Goal: Task Accomplishment & Management: Use online tool/utility

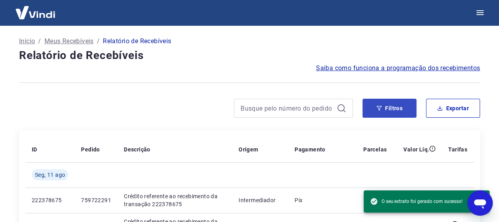
scroll to position [25, 0]
click at [376, 103] on button "Filtros" at bounding box center [389, 108] width 54 height 19
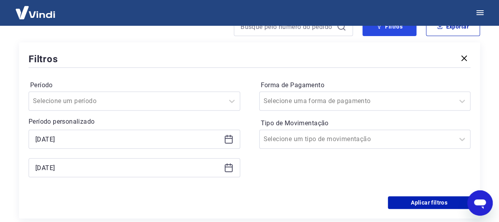
scroll to position [97, 0]
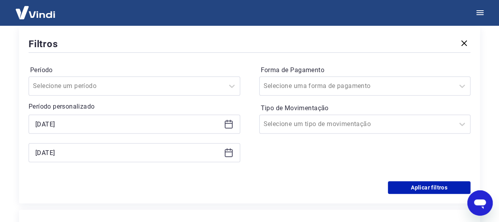
click at [229, 125] on icon at bounding box center [229, 124] width 10 height 10
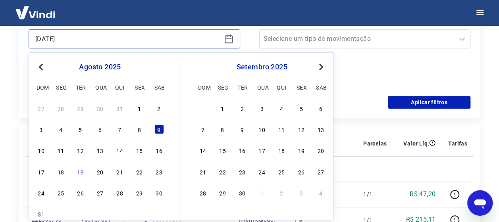
scroll to position [190, 0]
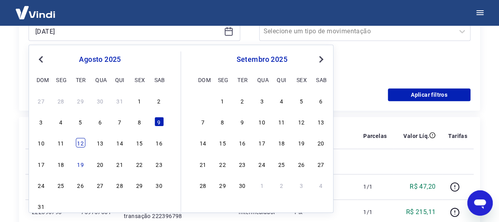
click at [79, 140] on div "12" at bounding box center [81, 143] width 10 height 10
type input "[DATE]"
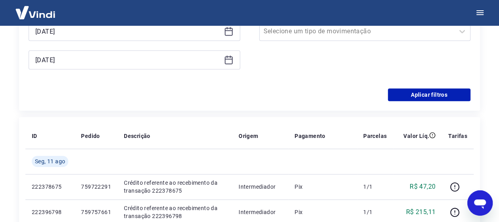
click at [226, 64] on icon at bounding box center [229, 60] width 8 height 8
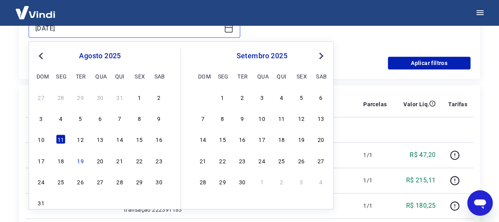
scroll to position [222, 0]
click at [85, 137] on div "10 11 12 13 14 15 16" at bounding box center [99, 139] width 129 height 12
click at [79, 139] on div "12" at bounding box center [81, 139] width 10 height 10
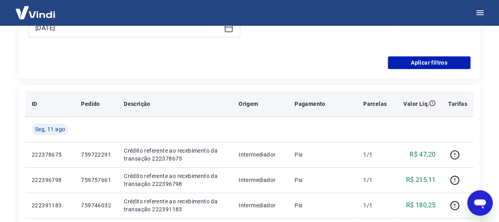
type input "[DATE]"
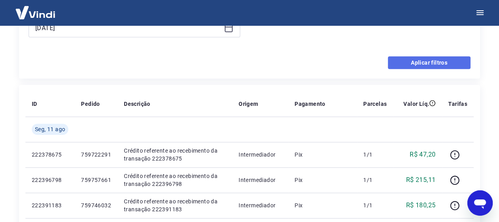
click at [421, 58] on button "Aplicar filtros" at bounding box center [429, 62] width 83 height 13
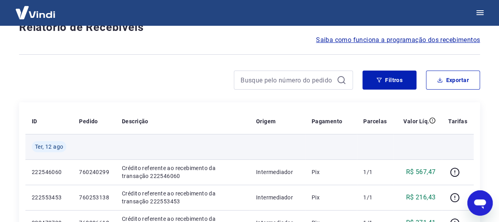
scroll to position [29, 0]
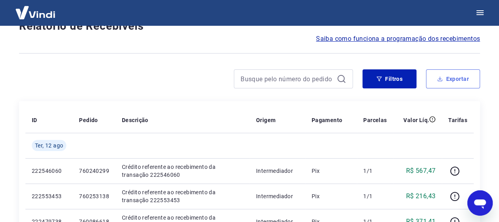
click at [452, 74] on button "Exportar" at bounding box center [453, 78] width 54 height 19
type input "[DATE]"
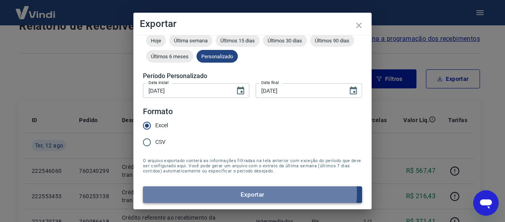
click at [237, 193] on button "Exportar" at bounding box center [252, 195] width 219 height 17
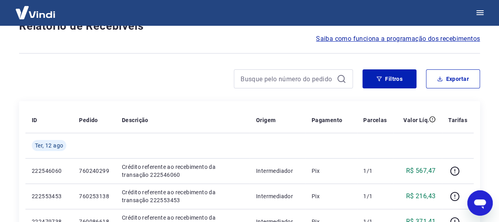
click at [175, 84] on div at bounding box center [186, 78] width 334 height 19
